Goal: Navigation & Orientation: Find specific page/section

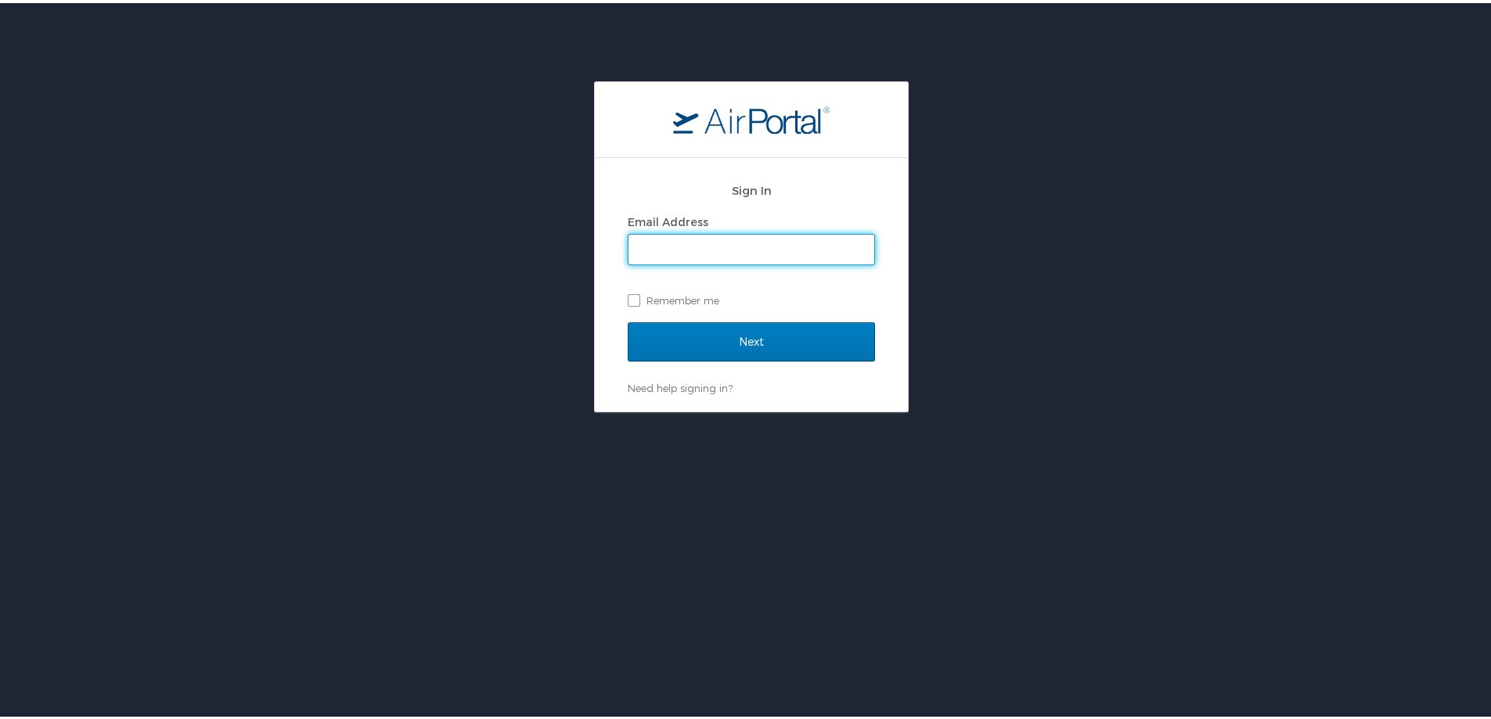
click at [688, 244] on input "Email Address" at bounding box center [751, 247] width 246 height 30
type input "margie.hand@andavotravel.com"
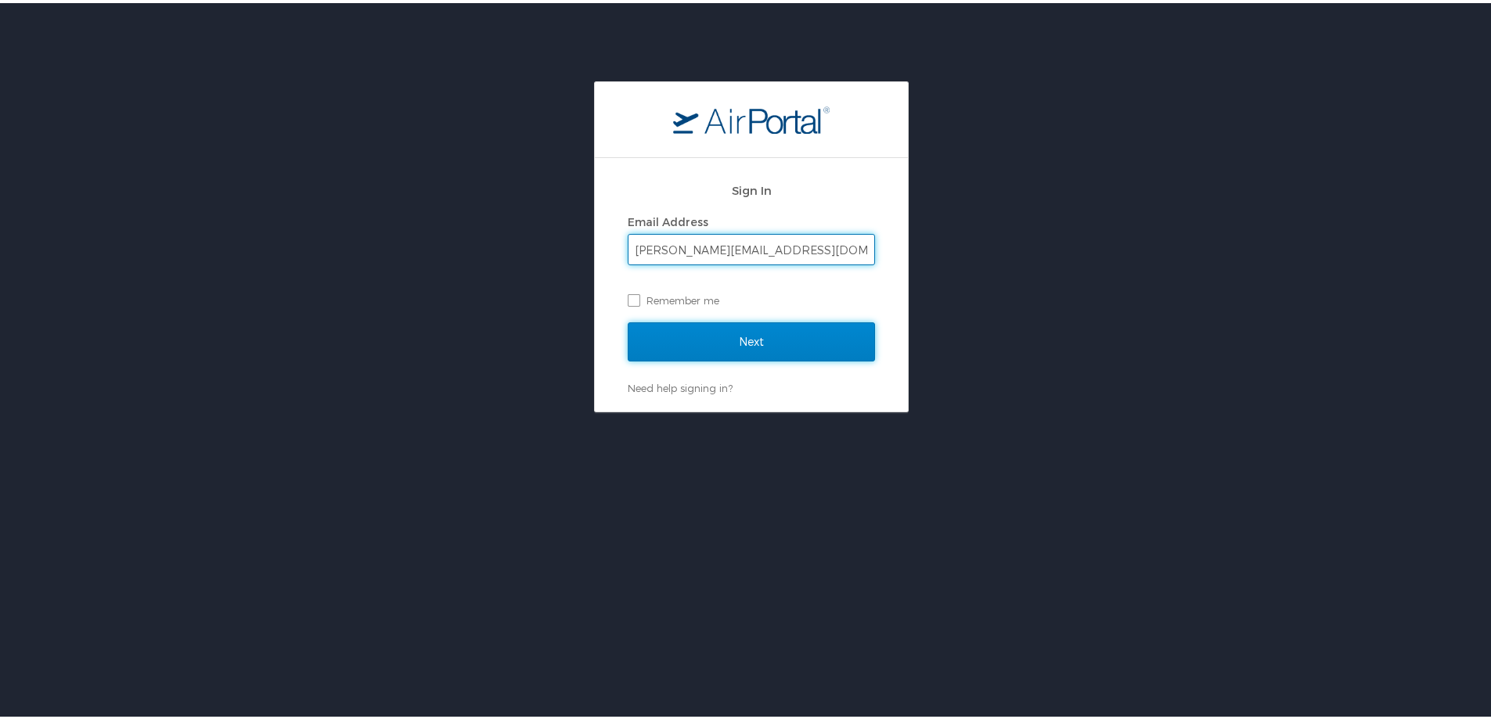
click at [719, 339] on input "Next" at bounding box center [751, 338] width 247 height 39
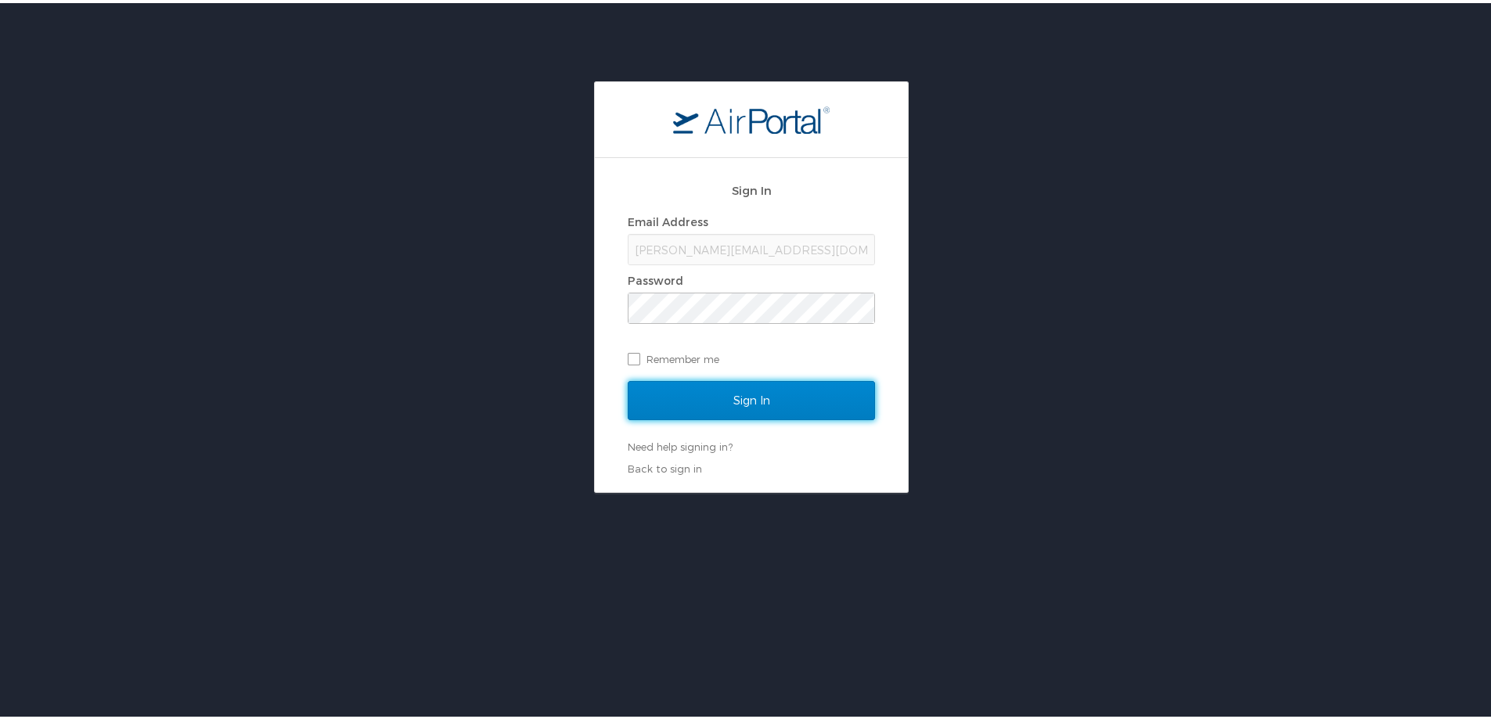
click at [721, 393] on input "Sign In" at bounding box center [751, 397] width 247 height 39
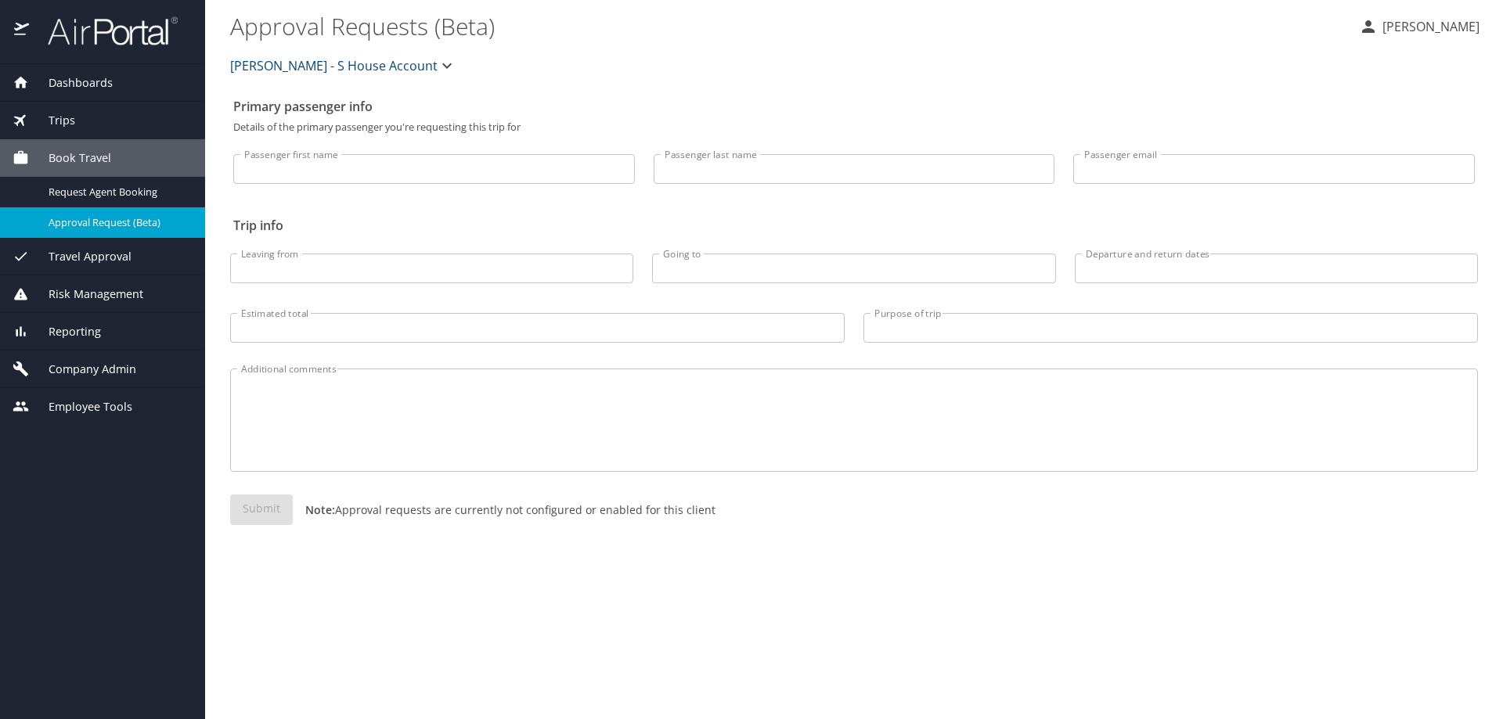
click at [112, 85] on div "Dashboards" at bounding box center [103, 82] width 180 height 17
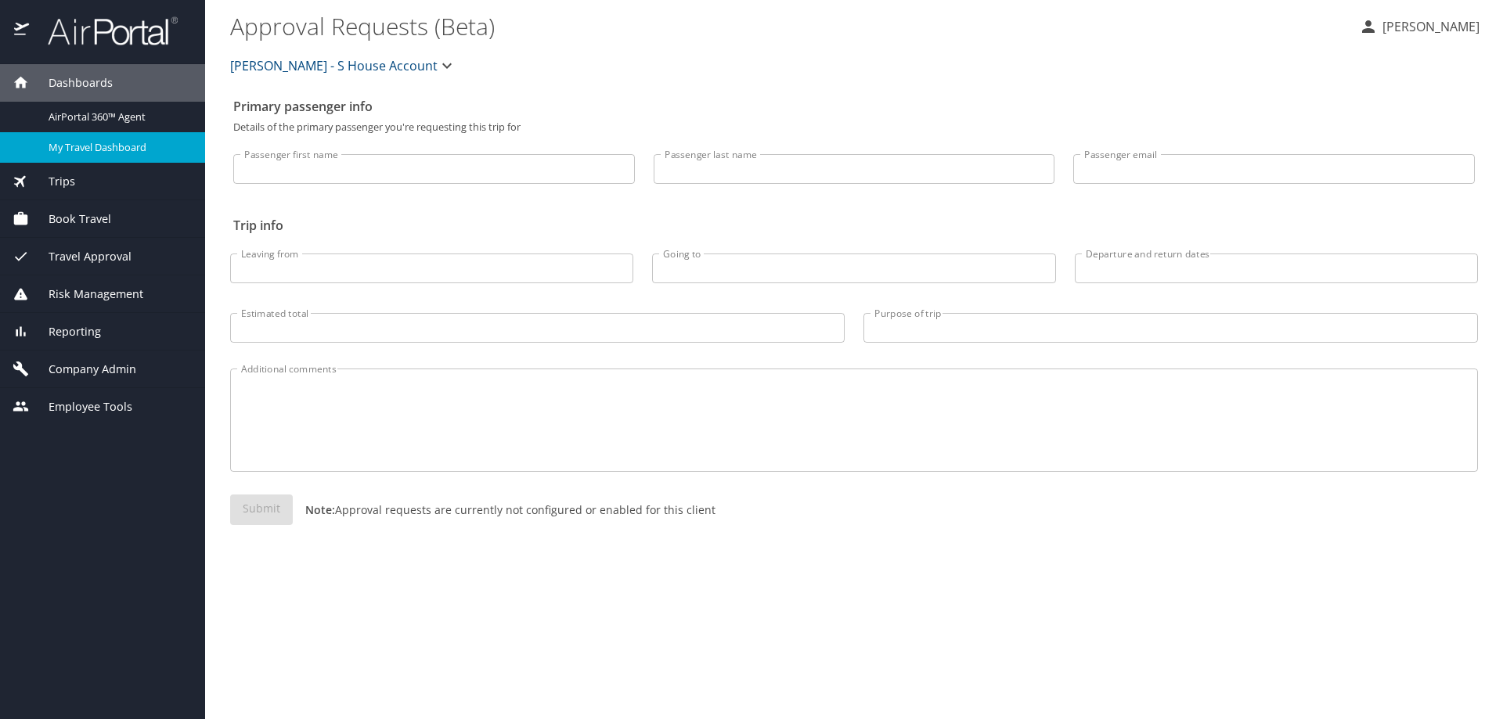
click at [101, 145] on span "My Travel Dashboard" at bounding box center [118, 147] width 138 height 15
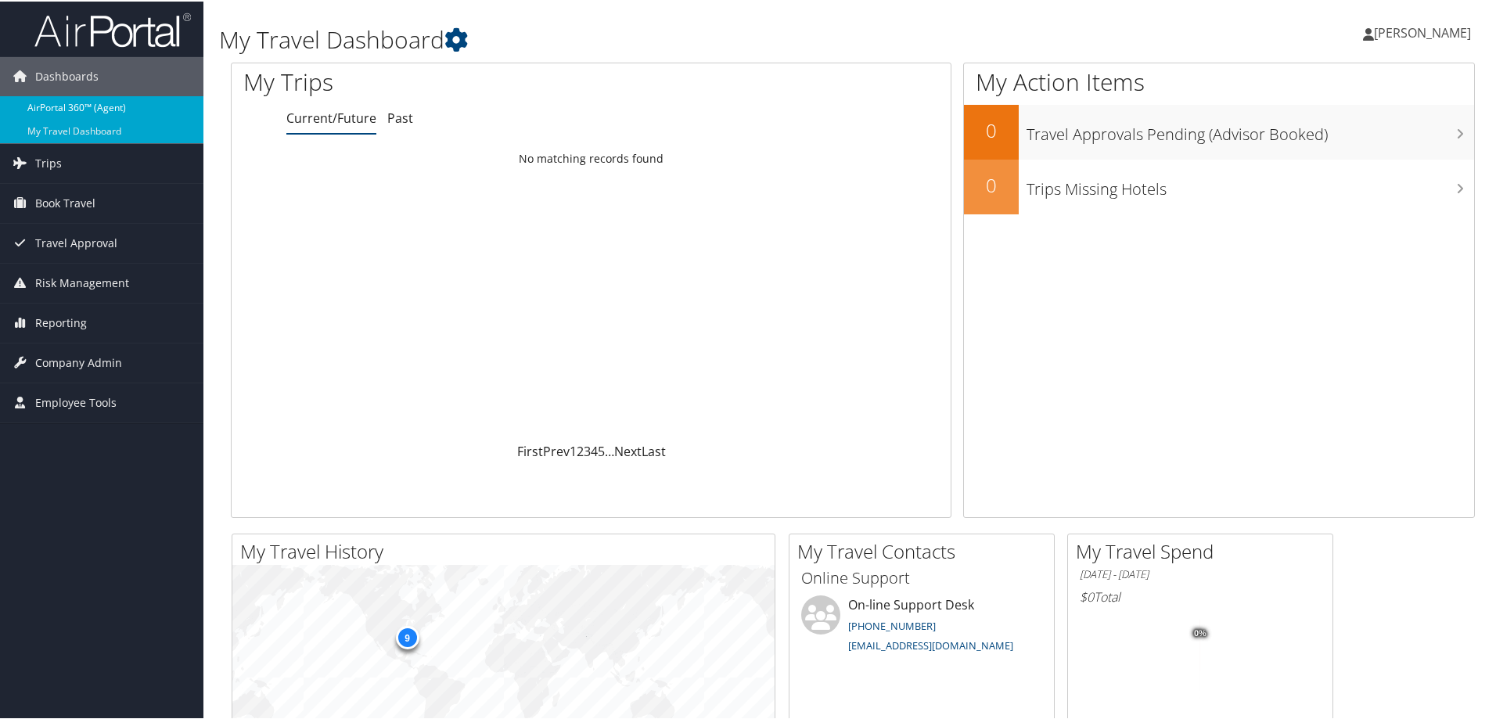
click at [106, 106] on link "AirPortal 360™ (Agent)" at bounding box center [101, 106] width 203 height 23
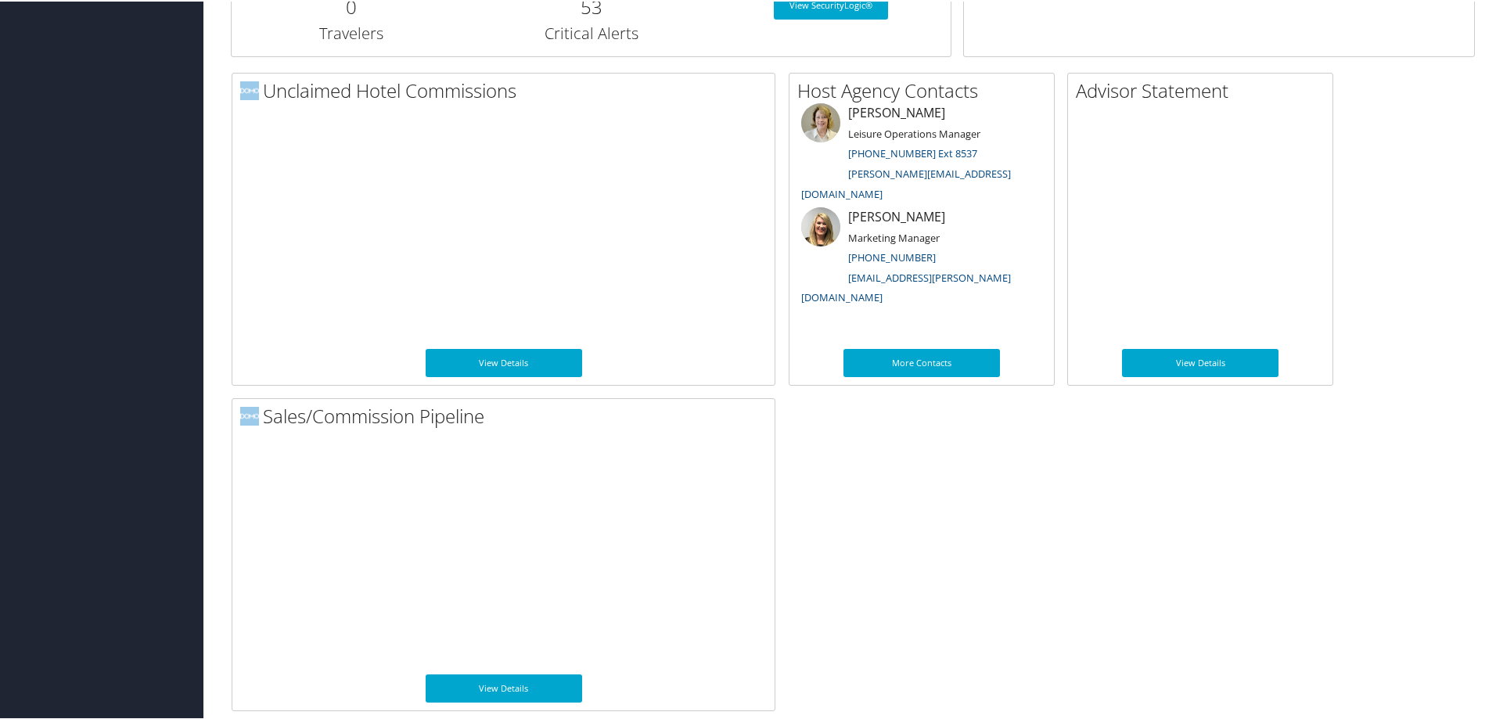
scroll to position [757, 0]
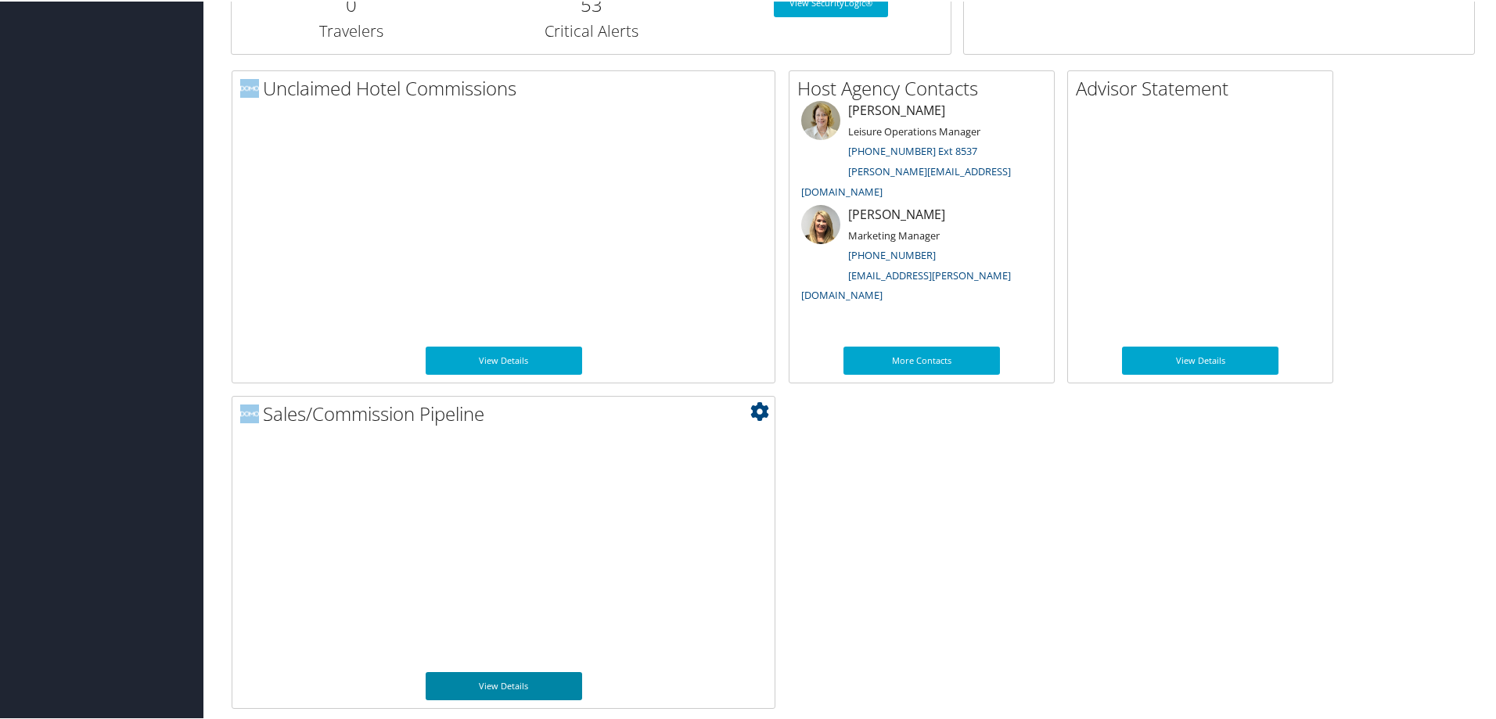
click at [511, 685] on link "View Details" at bounding box center [504, 685] width 157 height 28
